Goal: Task Accomplishment & Management: Manage account settings

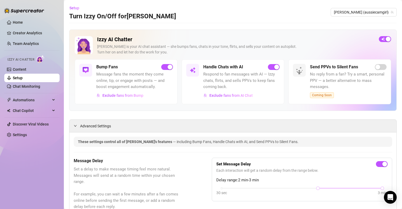
drag, startPoint x: 178, startPoint y: 151, endPoint x: 164, endPoint y: 45, distance: 106.7
click at [367, 14] on span "[PERSON_NAME] (aussiecamgirl)" at bounding box center [364, 12] width 60 height 8
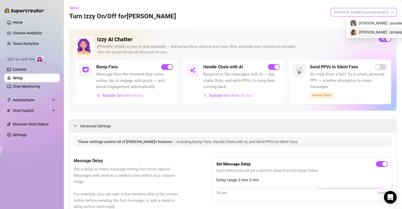
click at [368, 30] on div "[PERSON_NAME] ( xmakiyah )" at bounding box center [382, 32] width 65 height 6
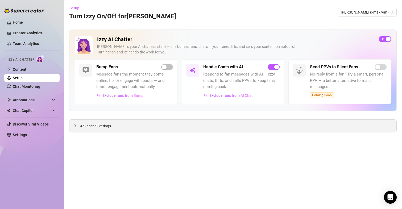
click at [100, 127] on span "Advanced Settings" at bounding box center [95, 126] width 31 height 6
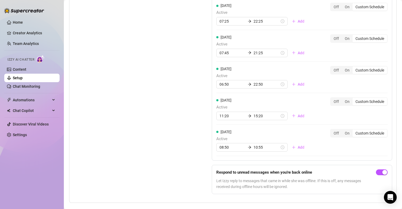
scroll to position [515, 0]
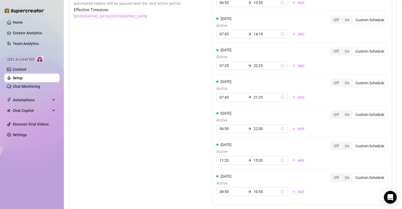
drag, startPoint x: 175, startPoint y: 154, endPoint x: 156, endPoint y: 48, distance: 108.4
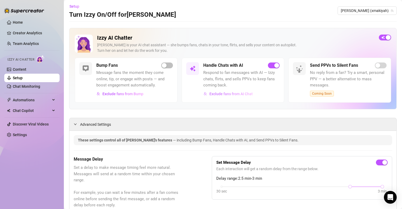
scroll to position [0, 0]
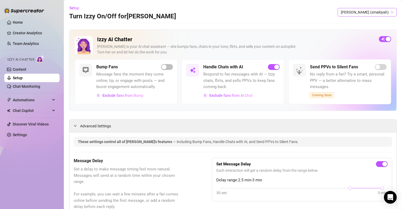
click at [372, 13] on span "[PERSON_NAME] (xmakiyah)" at bounding box center [367, 12] width 53 height 8
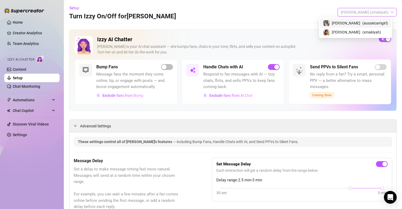
click at [365, 26] on span "( aussiecamgirl )" at bounding box center [375, 23] width 26 height 6
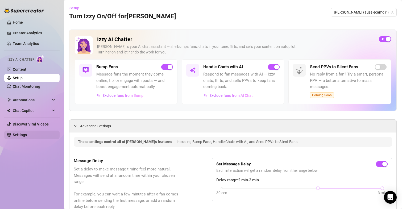
click at [19, 134] on link "Settings" at bounding box center [20, 135] width 14 height 4
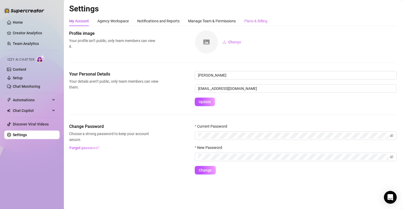
click at [255, 24] on div "Plans & Billing" at bounding box center [255, 21] width 23 height 10
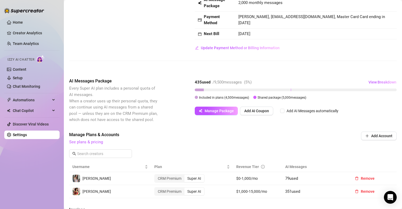
scroll to position [41, 0]
